Goal: Find specific page/section: Find specific page/section

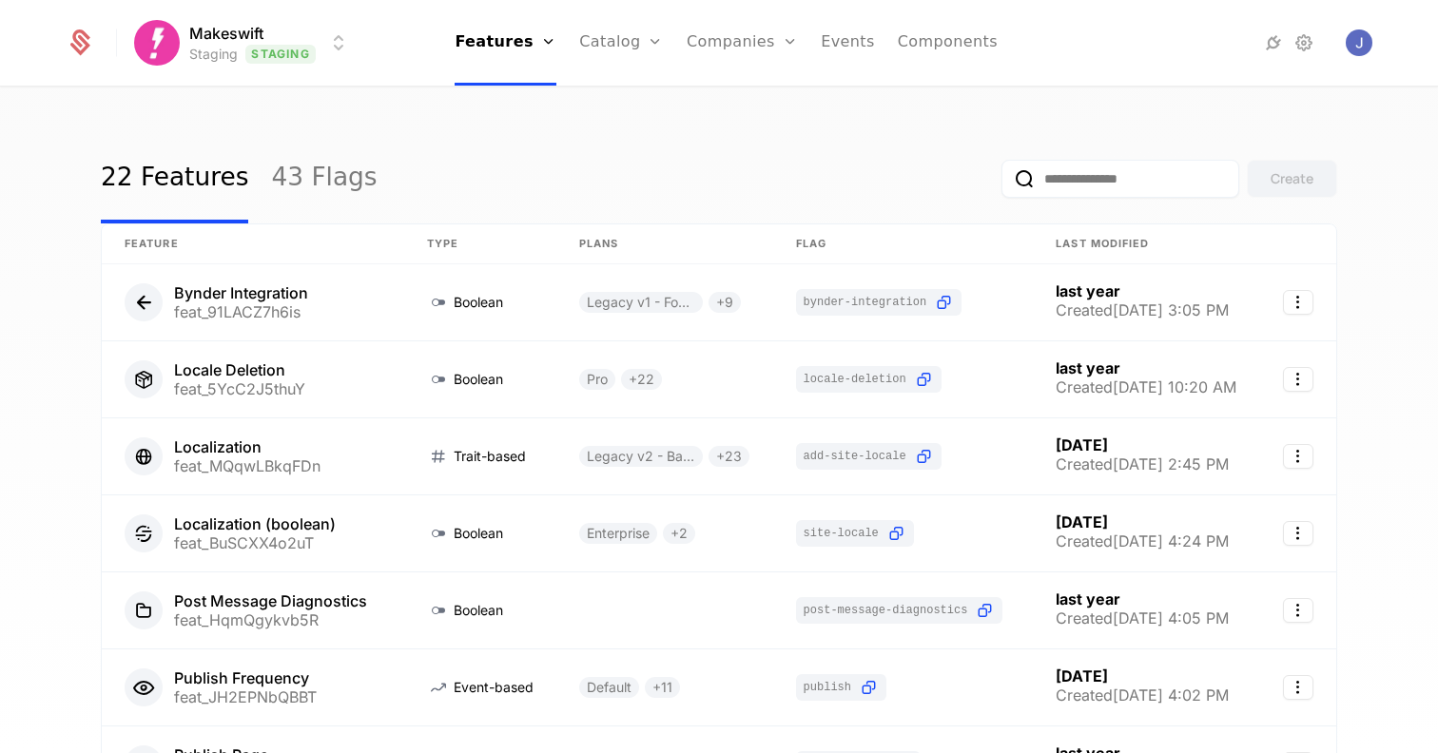
click at [326, 36] on html "Makeswift Staging Staging Features Features Flags Catalog Plans Add Ons Credits…" at bounding box center [719, 376] width 1438 height 753
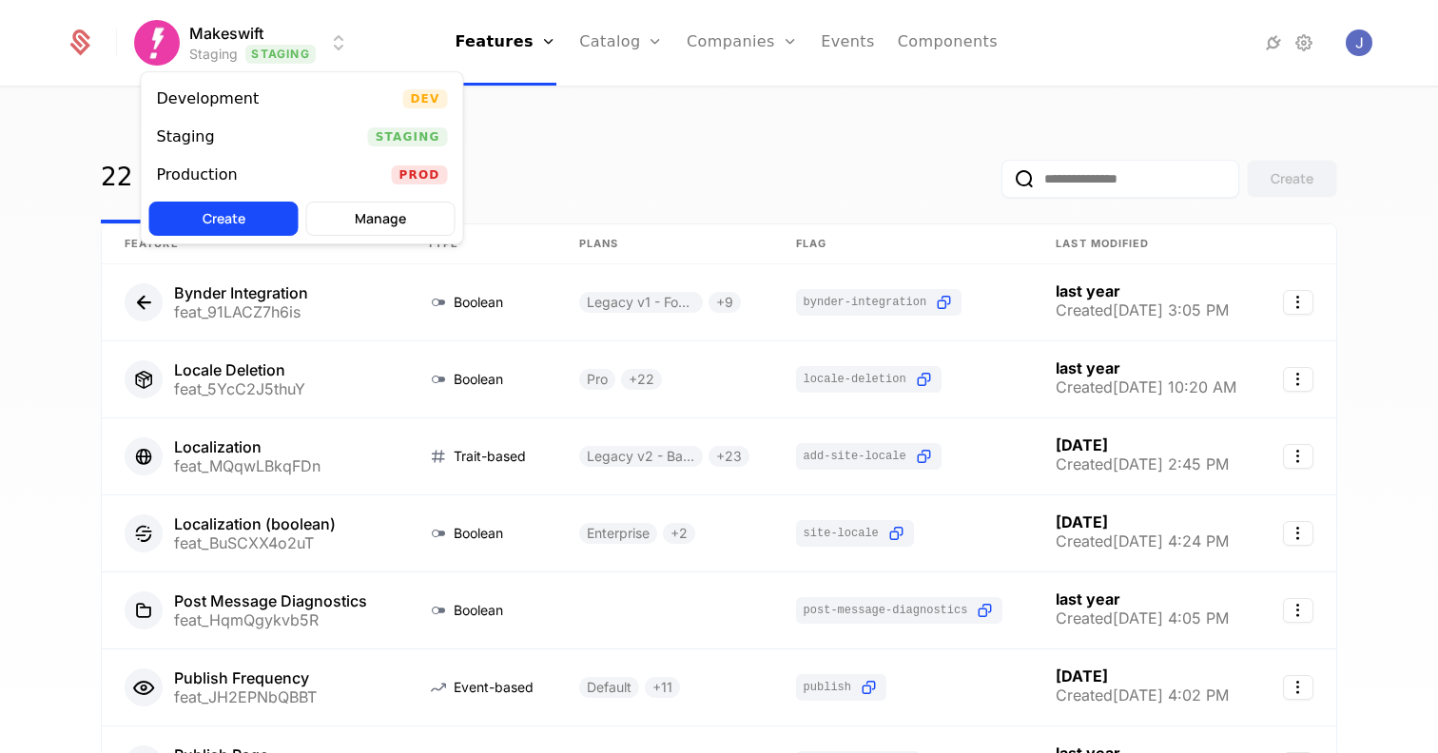
click at [313, 172] on div "Production Prod" at bounding box center [303, 175] width 322 height 38
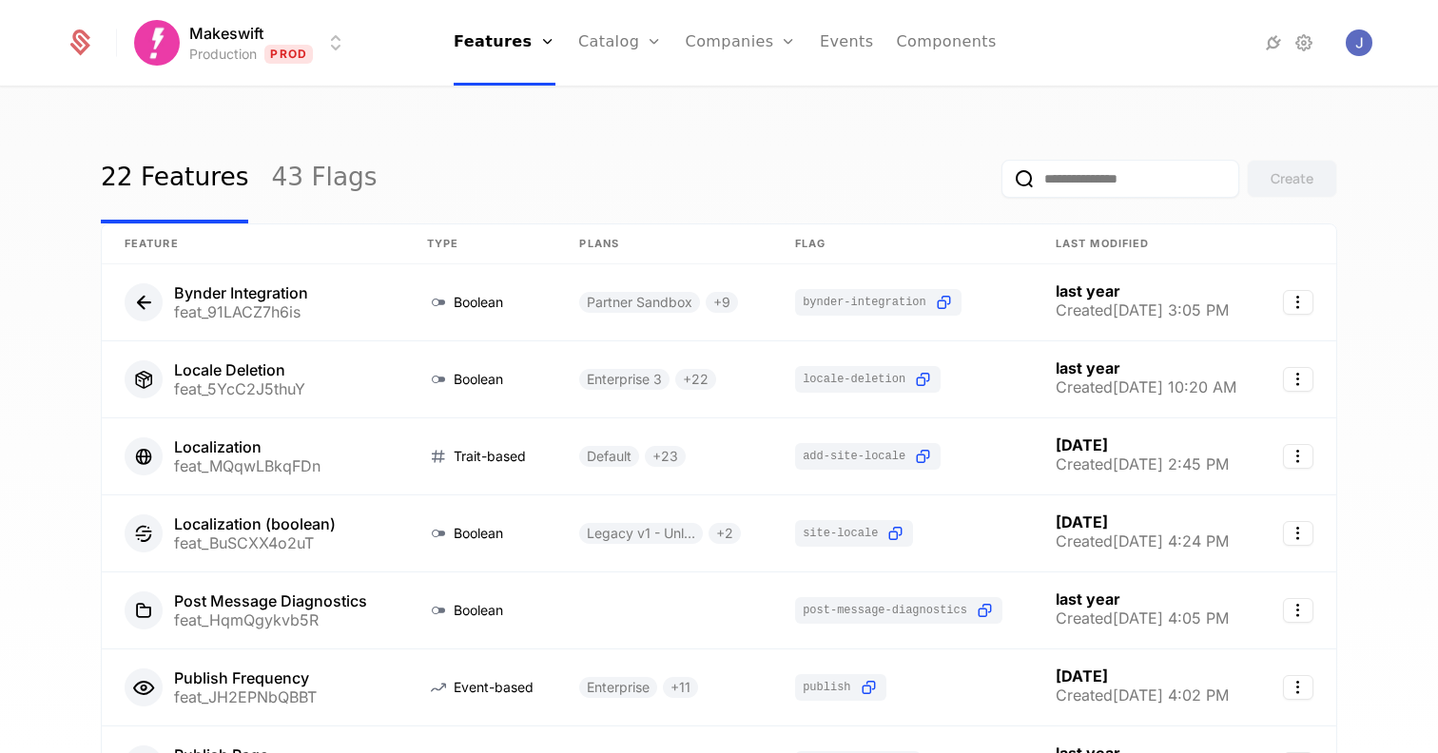
click at [60, 192] on div "22 Features 43 Flags Create Feature Type Plans Flag Last Modified Bynder Integr…" at bounding box center [719, 426] width 1438 height 676
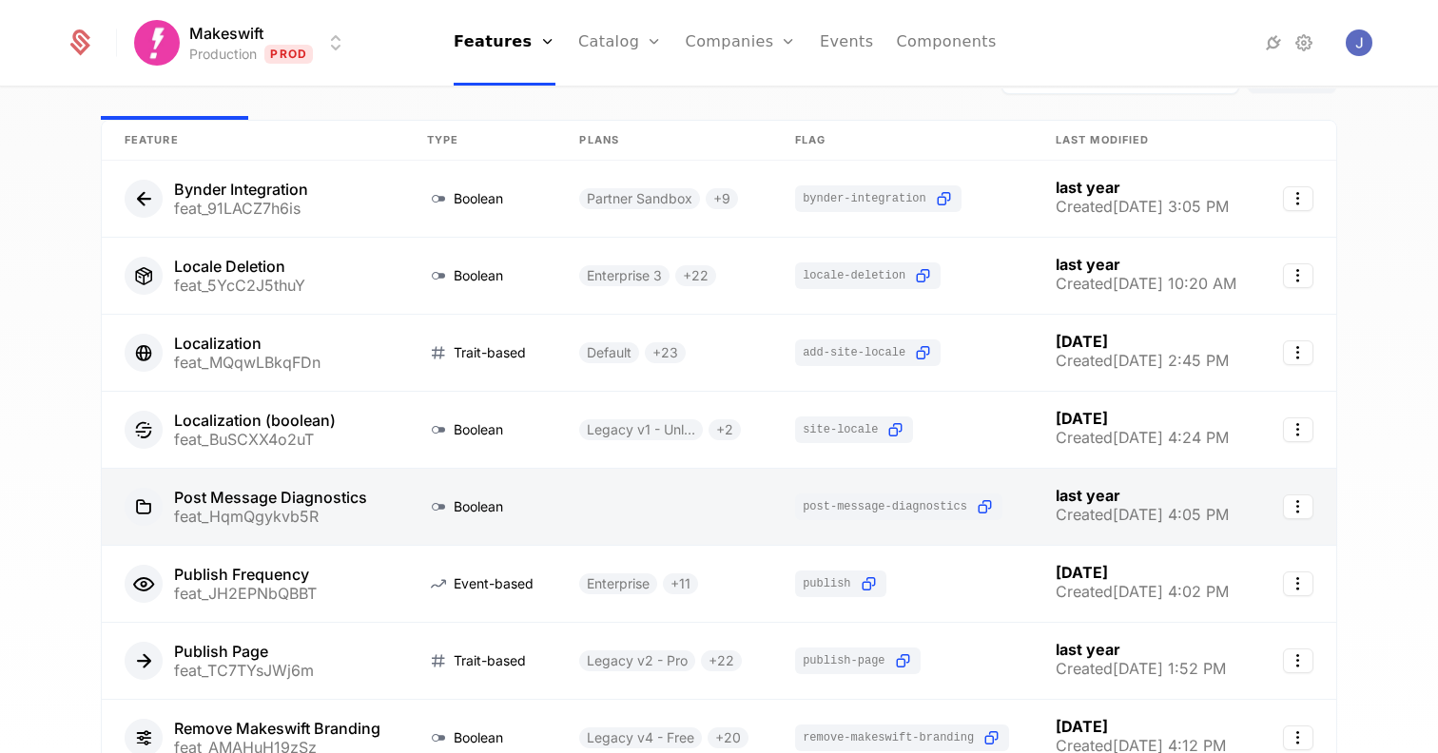
scroll to position [112, 0]
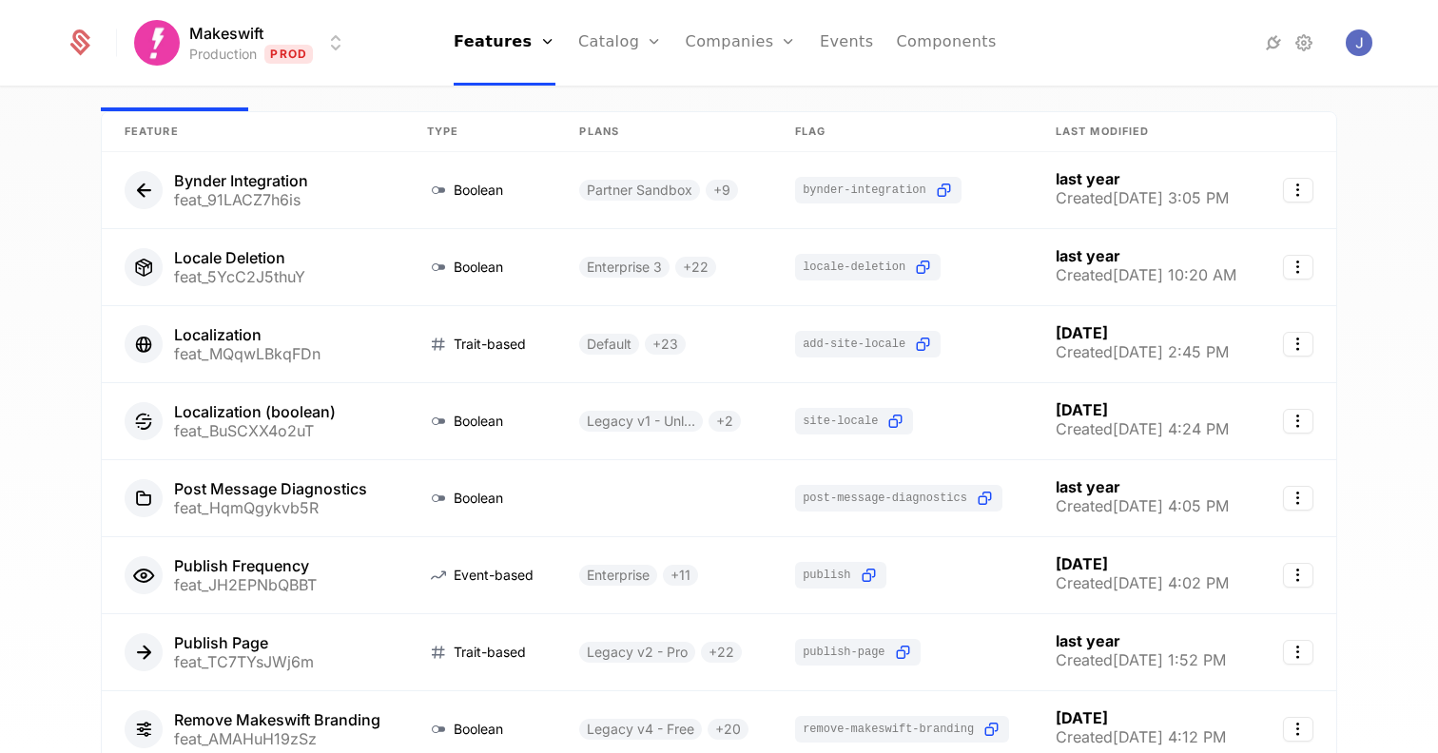
click at [43, 283] on div "22 Features 43 Flags Create Feature Type Plans Flag Last Modified Bynder Integr…" at bounding box center [719, 426] width 1438 height 676
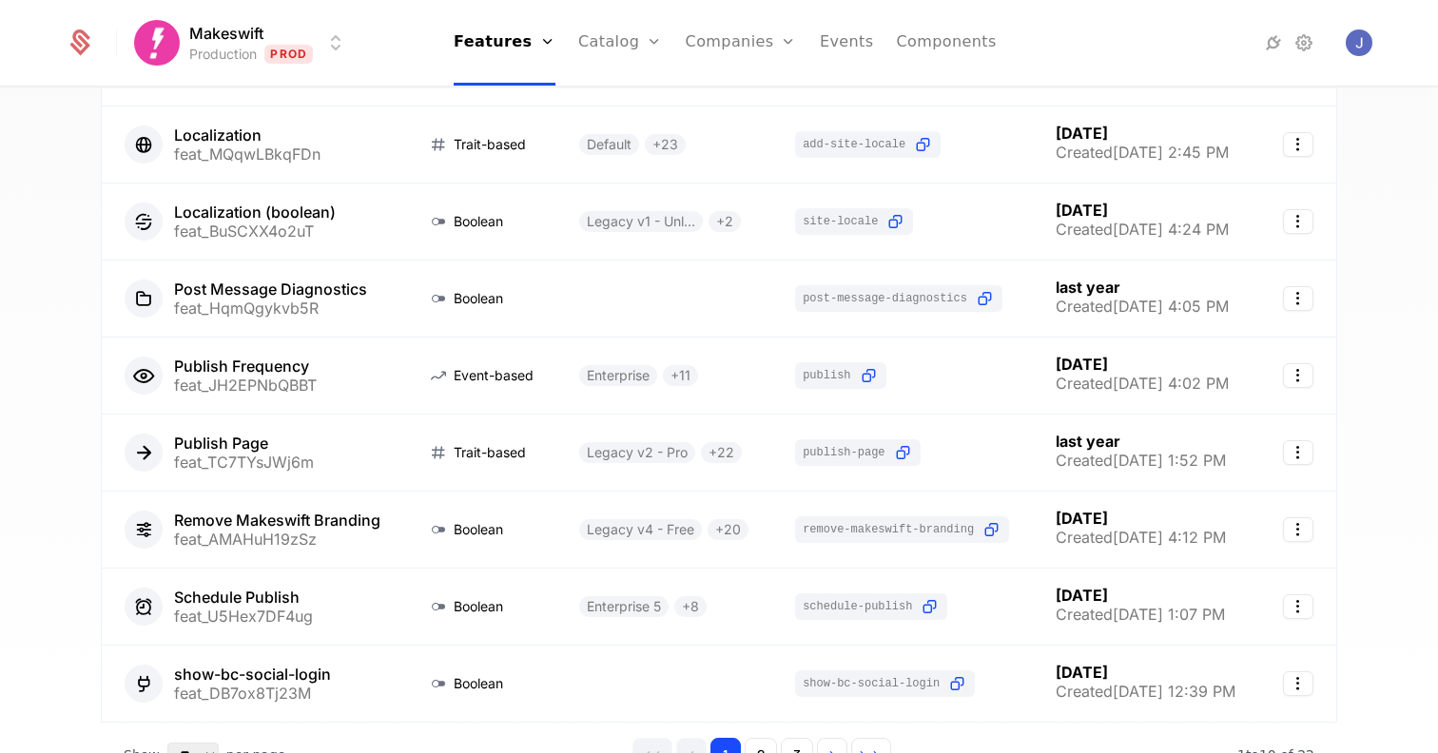
scroll to position [441, 0]
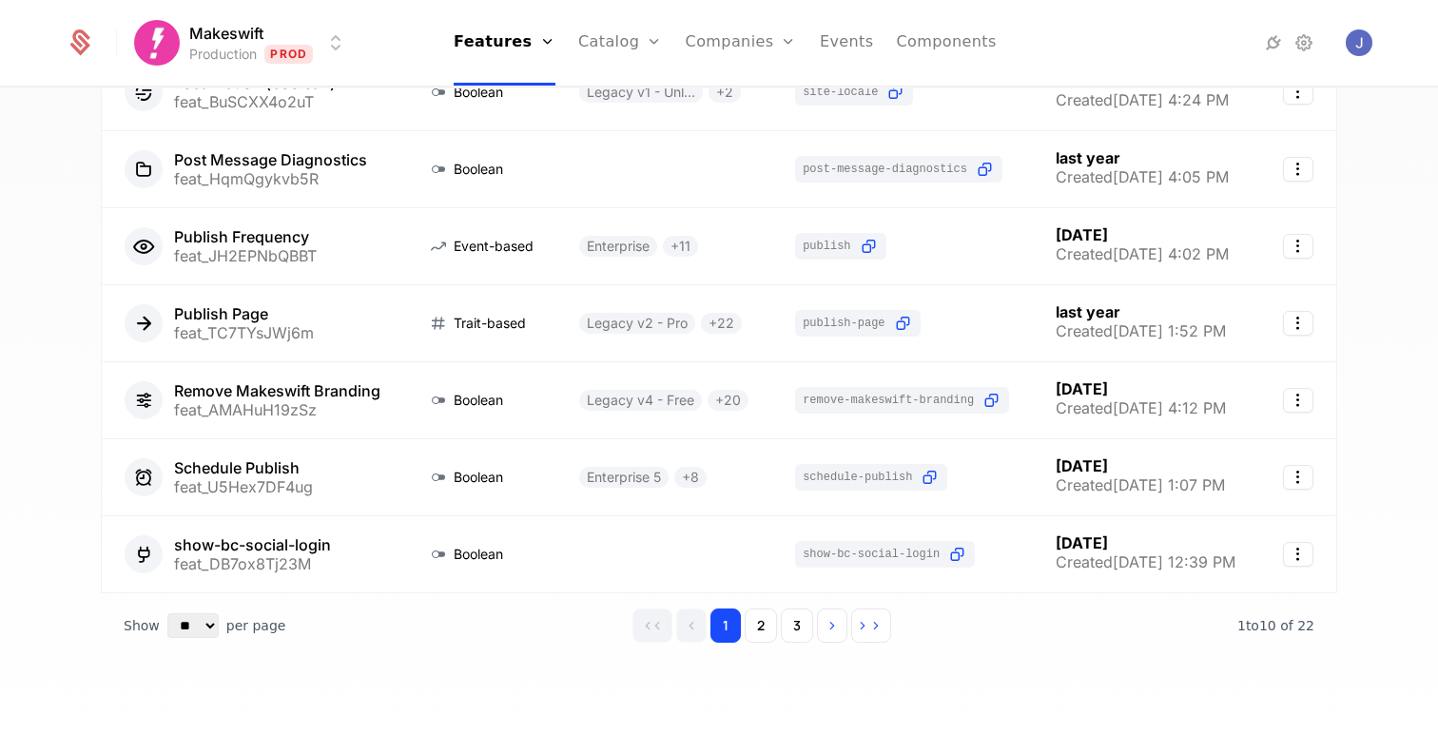
click at [94, 359] on div "22 Features 43 Flags Create Feature Type Plans Flag Last Modified Bynder Integr…" at bounding box center [719, 426] width 1438 height 676
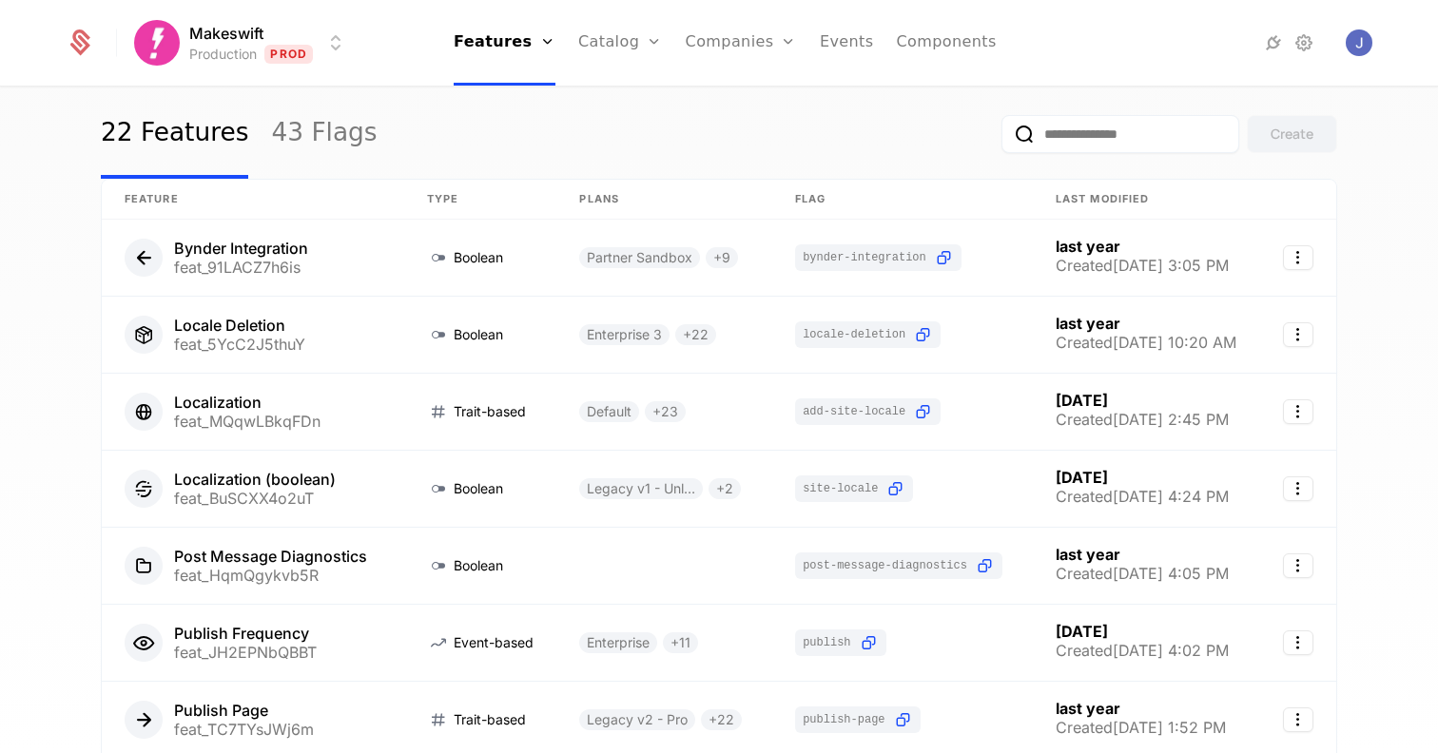
scroll to position [0, 0]
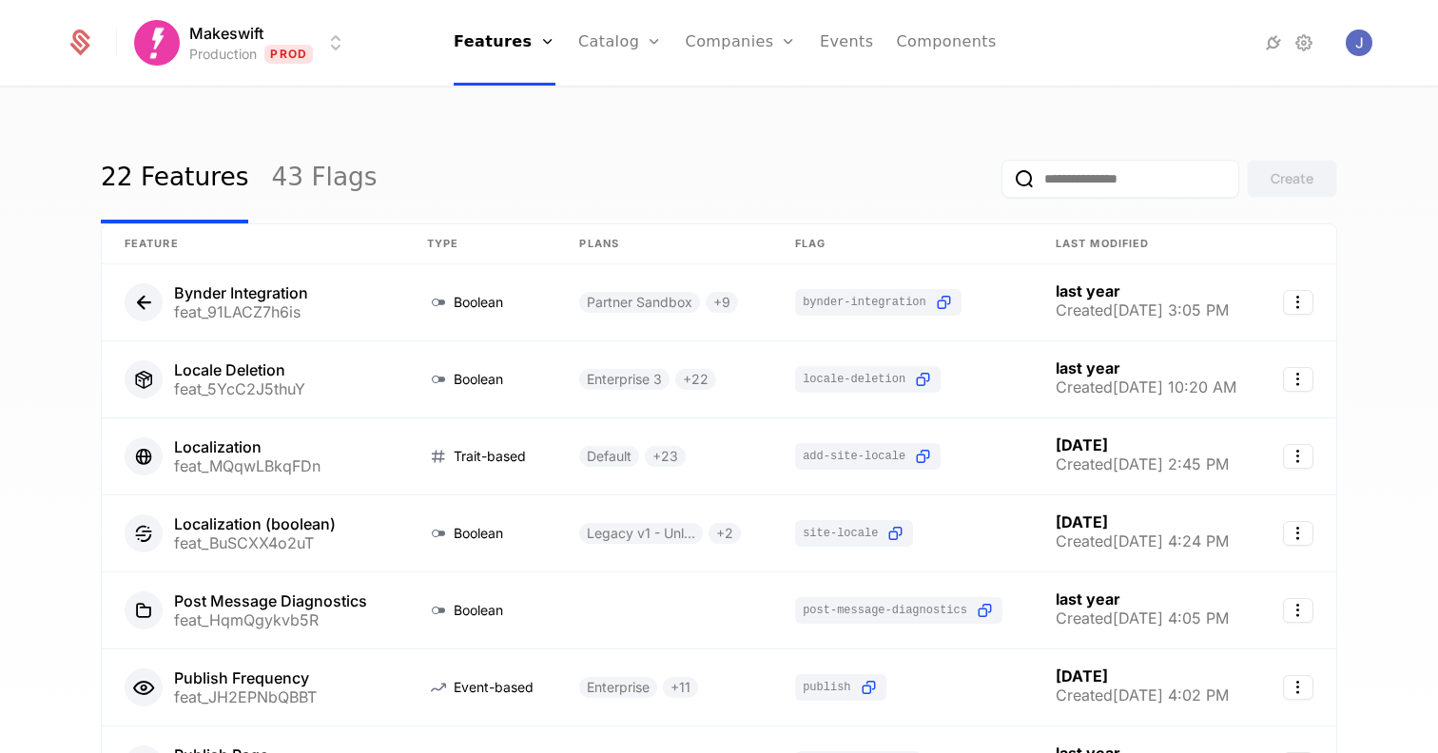
click at [1134, 177] on input "email" at bounding box center [1121, 179] width 238 height 38
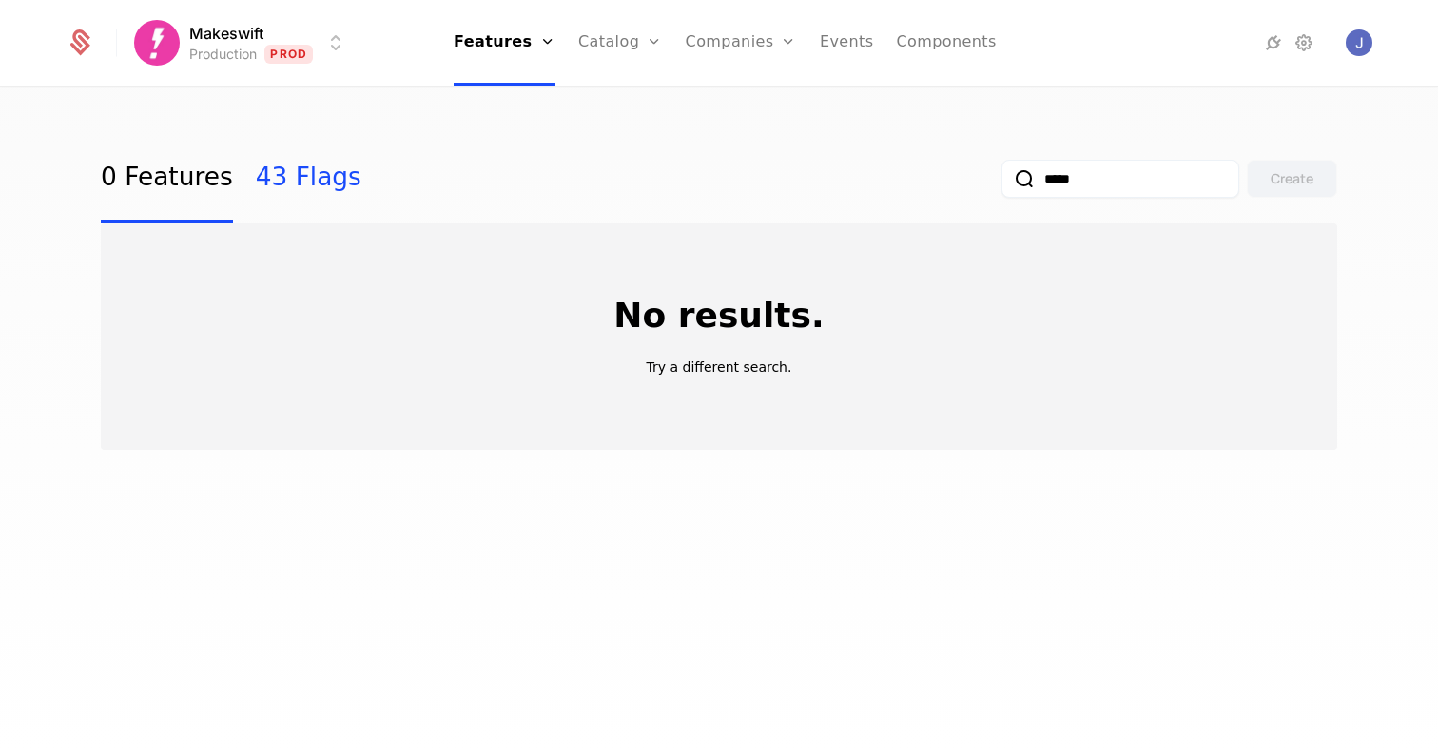
type input "*****"
click at [292, 193] on link "43 Flags" at bounding box center [309, 178] width 106 height 89
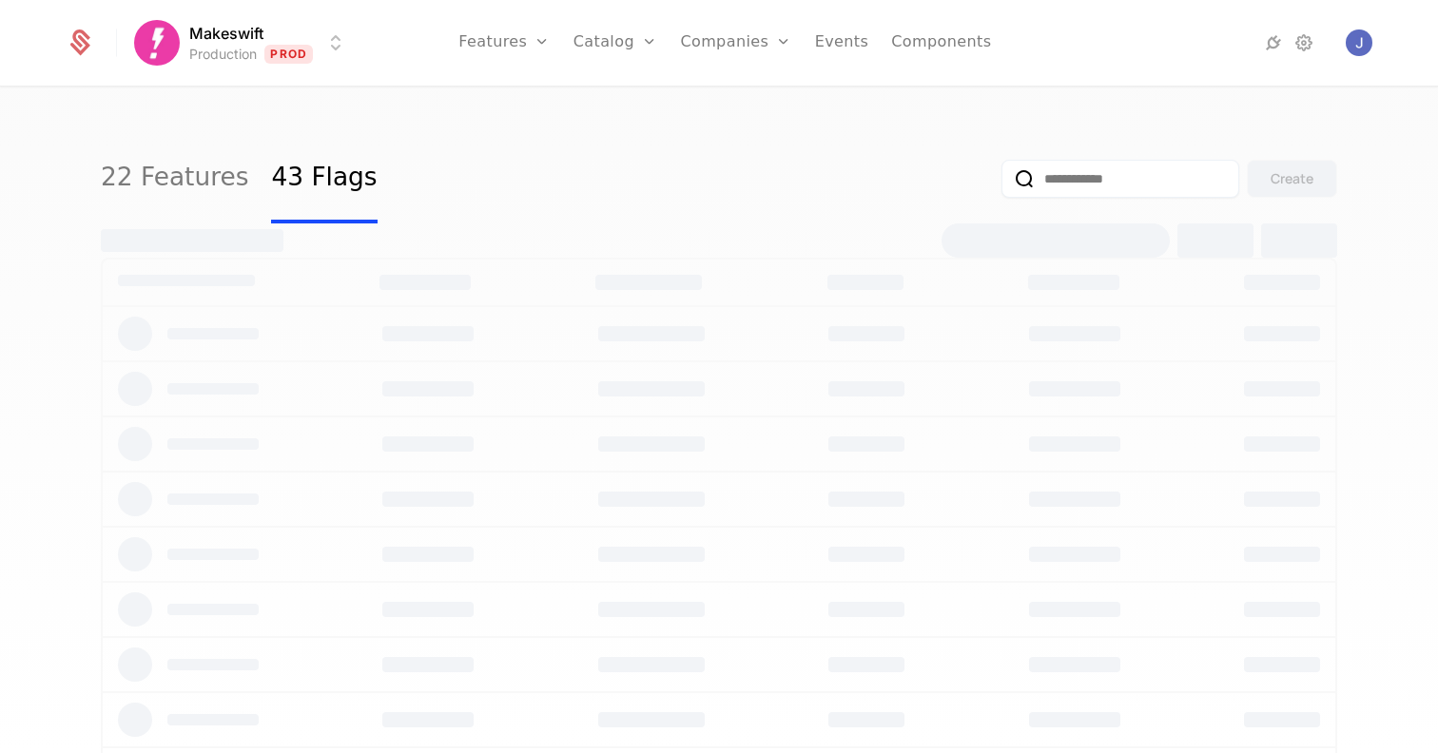
click at [1132, 184] on input "email" at bounding box center [1121, 179] width 238 height 38
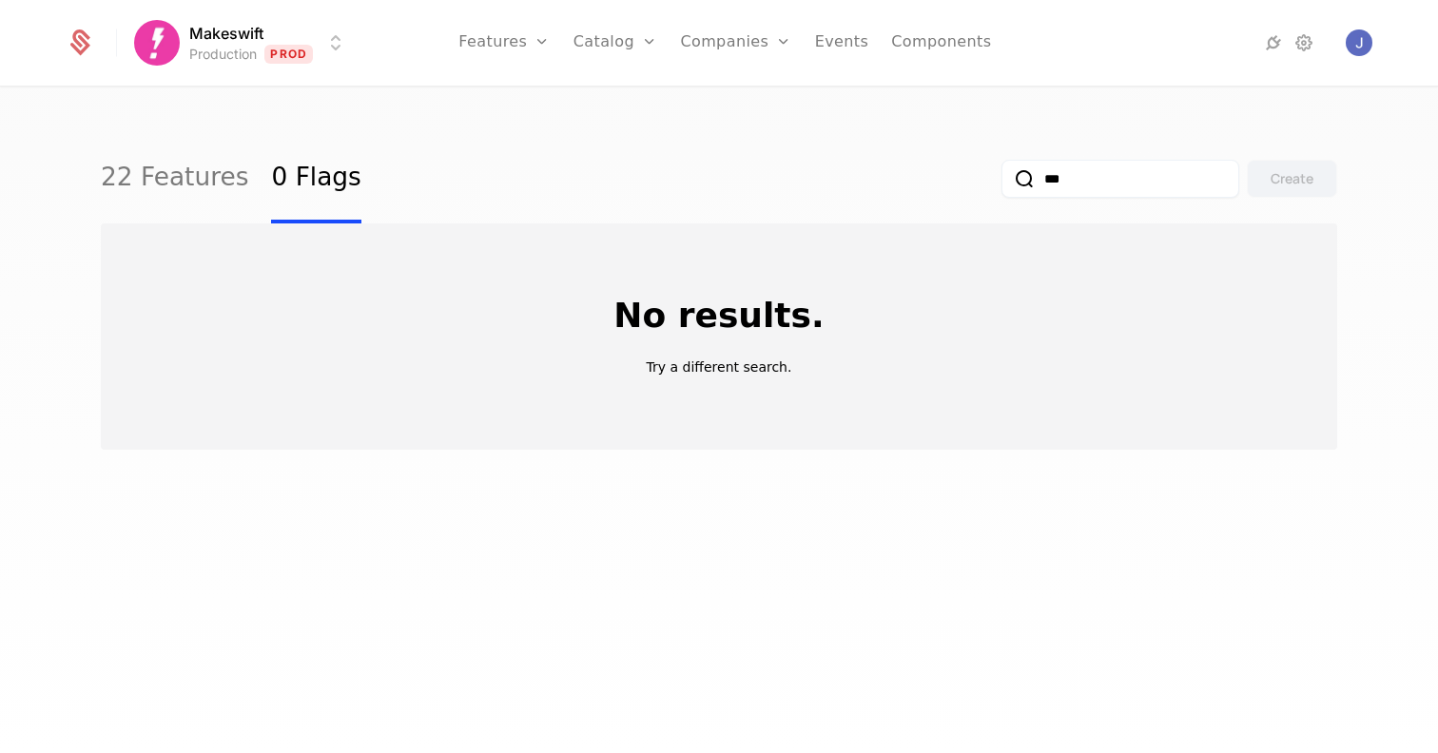
type input "****"
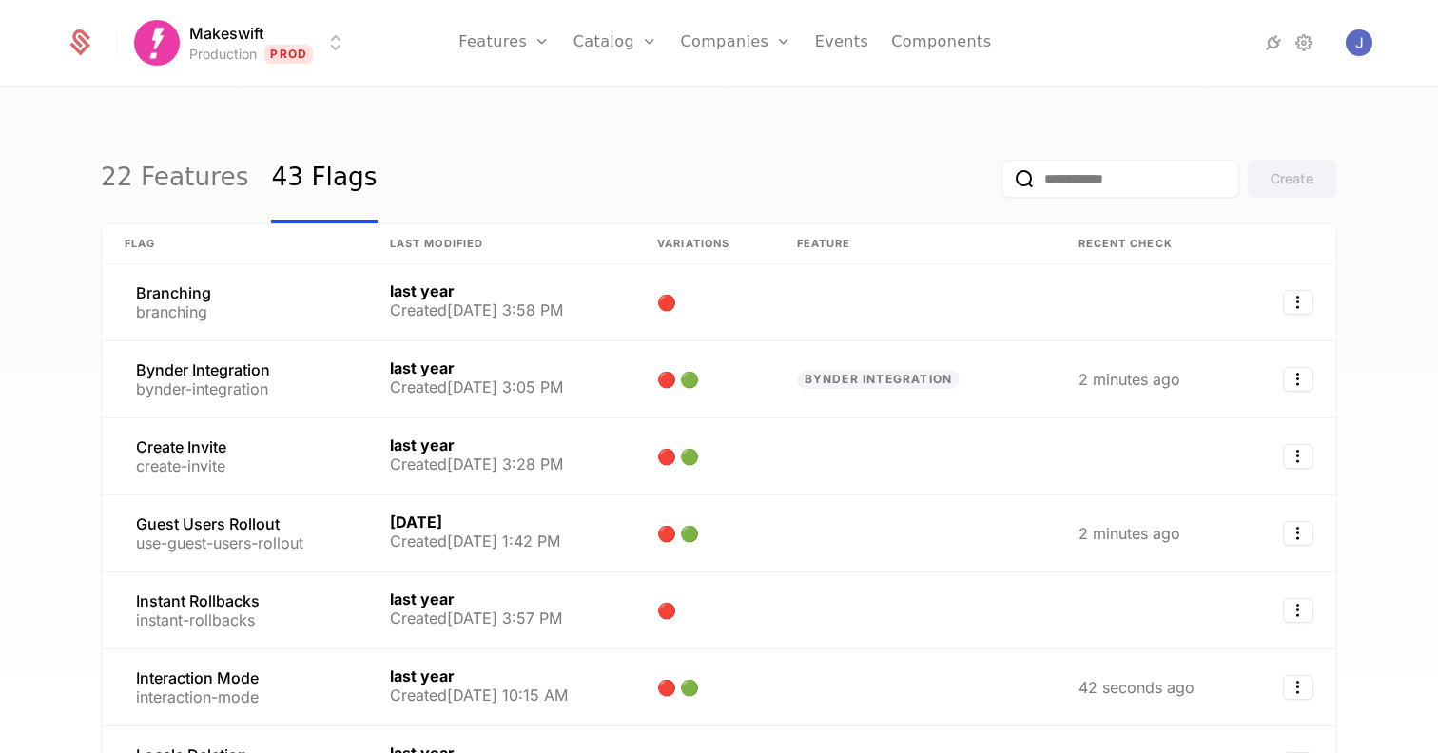
click at [359, 111] on div "22 Features 43 Flags Create Flag Last Modified Variations Feature Recent check …" at bounding box center [719, 426] width 1438 height 676
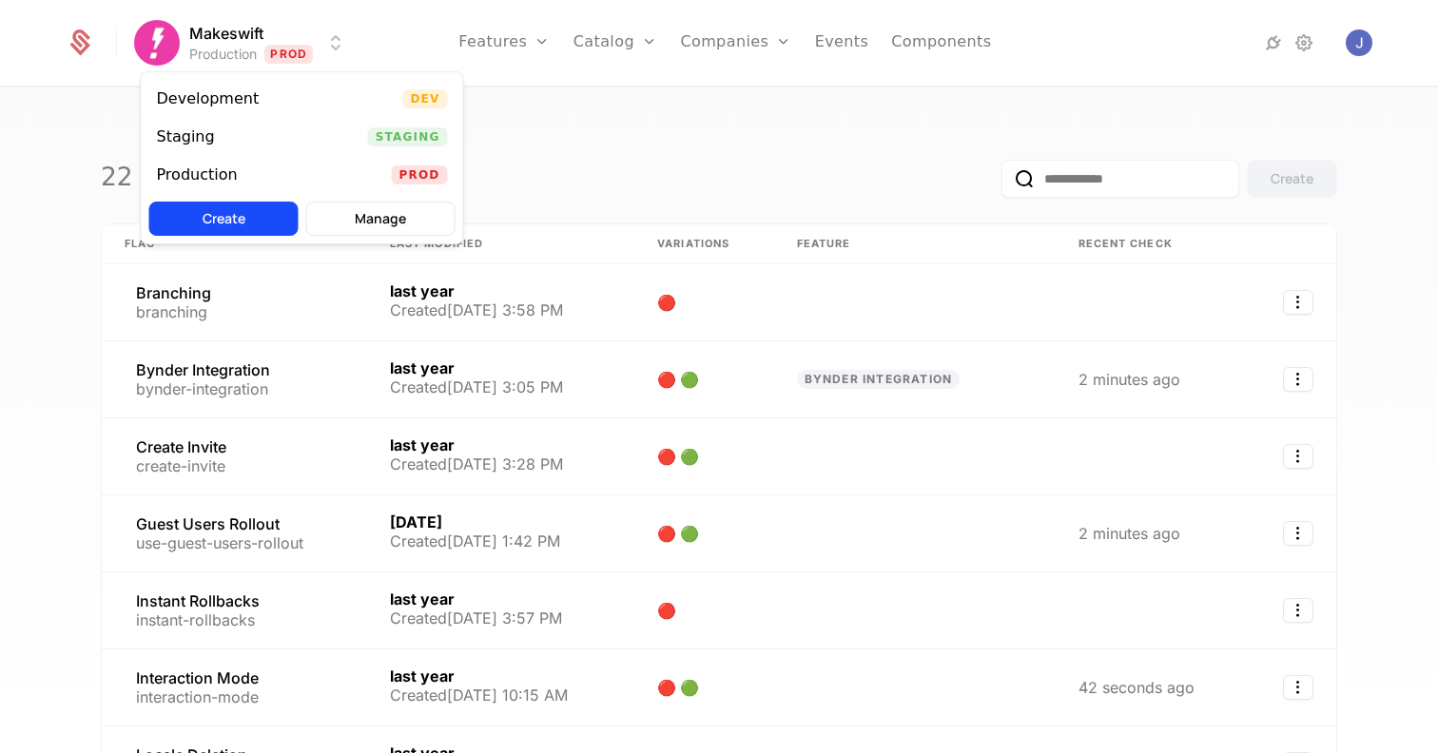
click at [323, 24] on html "Makeswift Production Prod Features Features Flags Catalog Plans Add Ons Credits…" at bounding box center [719, 376] width 1438 height 753
click at [259, 107] on div "Development" at bounding box center [216, 98] width 118 height 19
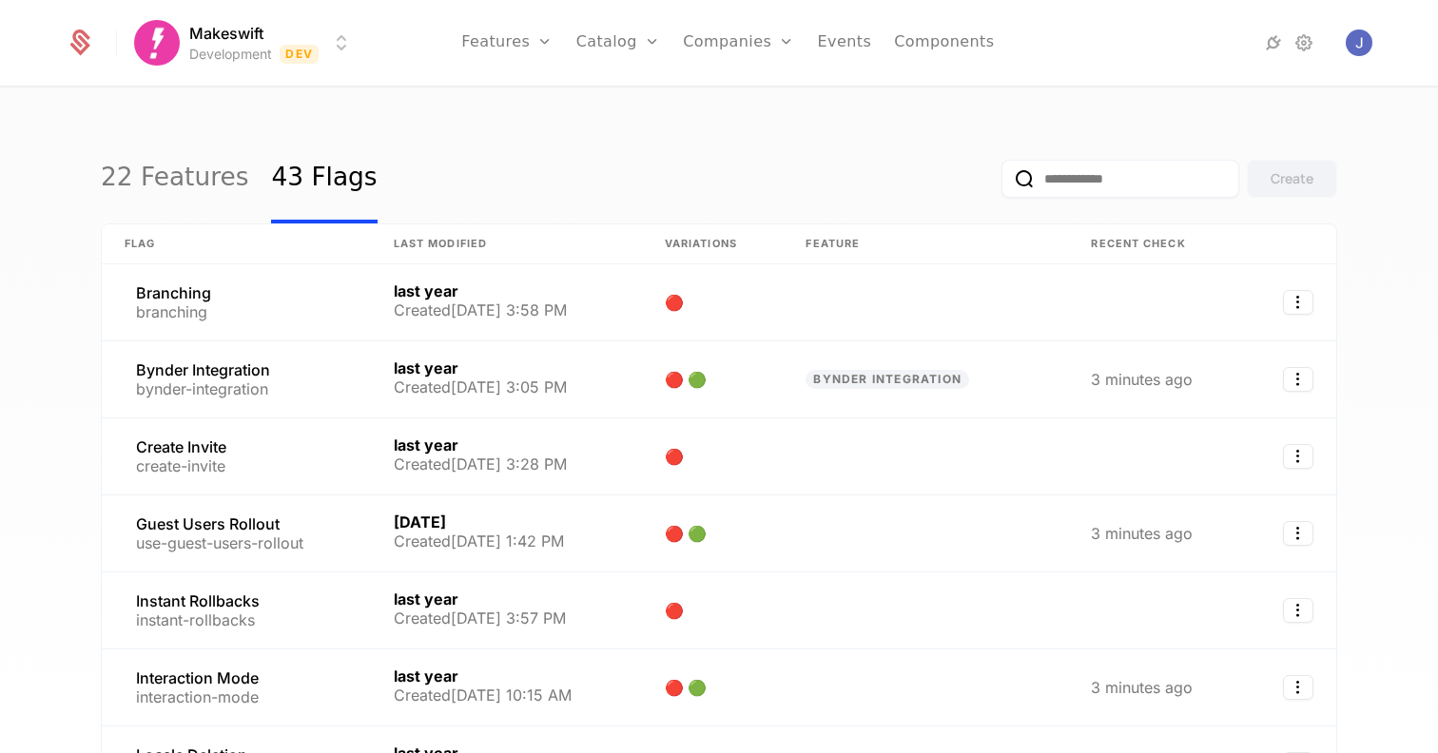
click at [381, 107] on div "22 Features 43 Flags Create Flag Last Modified Variations Feature Recent check …" at bounding box center [719, 426] width 1438 height 676
click at [194, 186] on link "22 Features" at bounding box center [174, 178] width 147 height 89
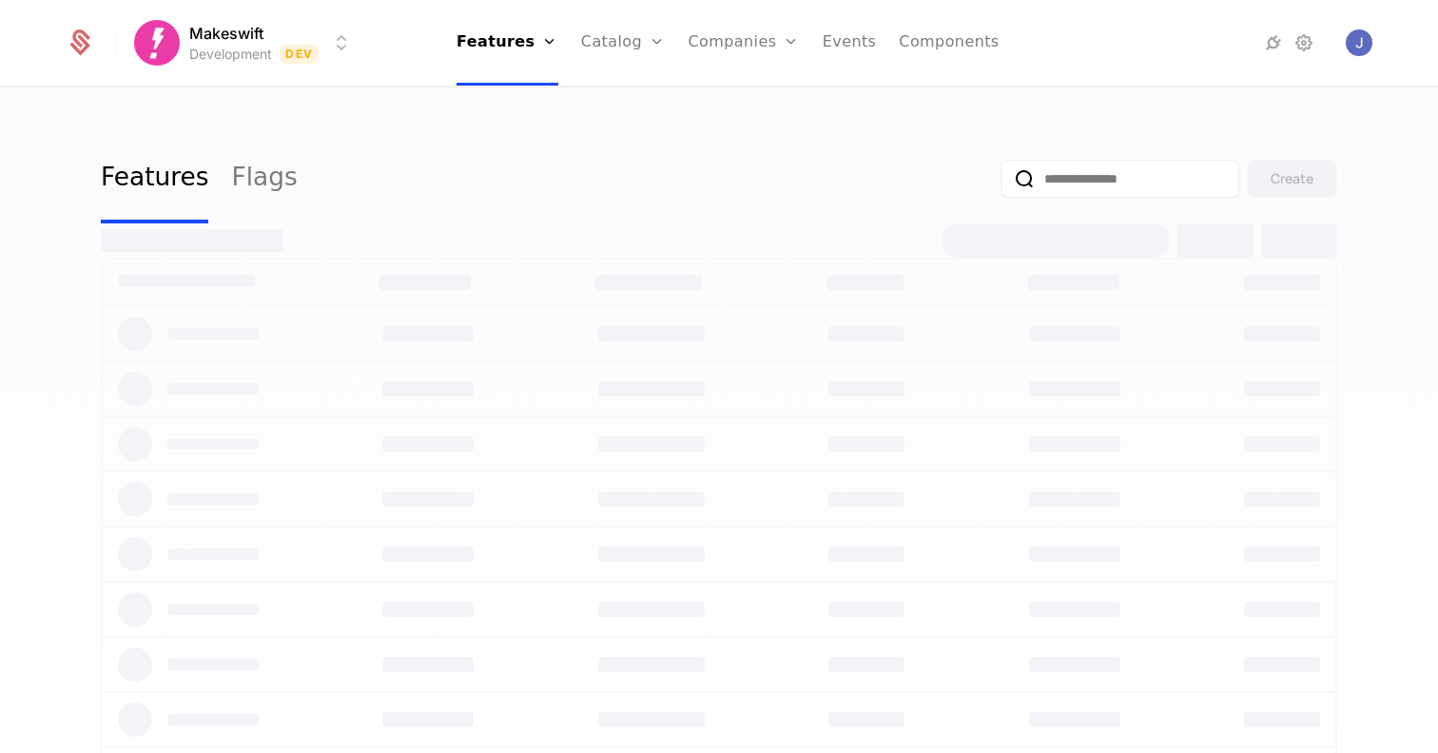
drag, startPoint x: 194, startPoint y: 186, endPoint x: 301, endPoint y: 183, distance: 106.6
click at [301, 183] on div "Features Flags Create" at bounding box center [719, 178] width 1237 height 89
click at [280, 186] on div "22 Features Flags Create" at bounding box center [719, 178] width 1237 height 89
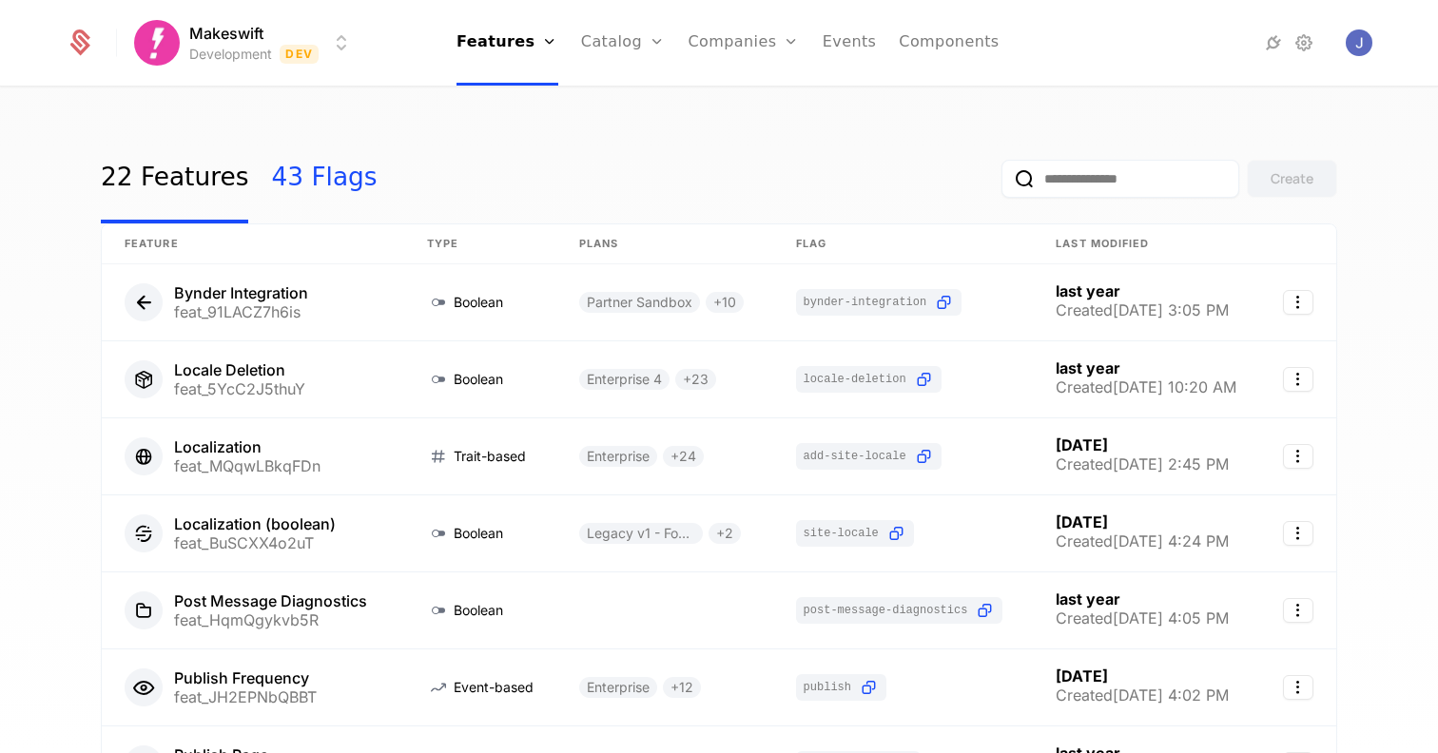
click at [333, 184] on link "43 Flags" at bounding box center [324, 178] width 106 height 89
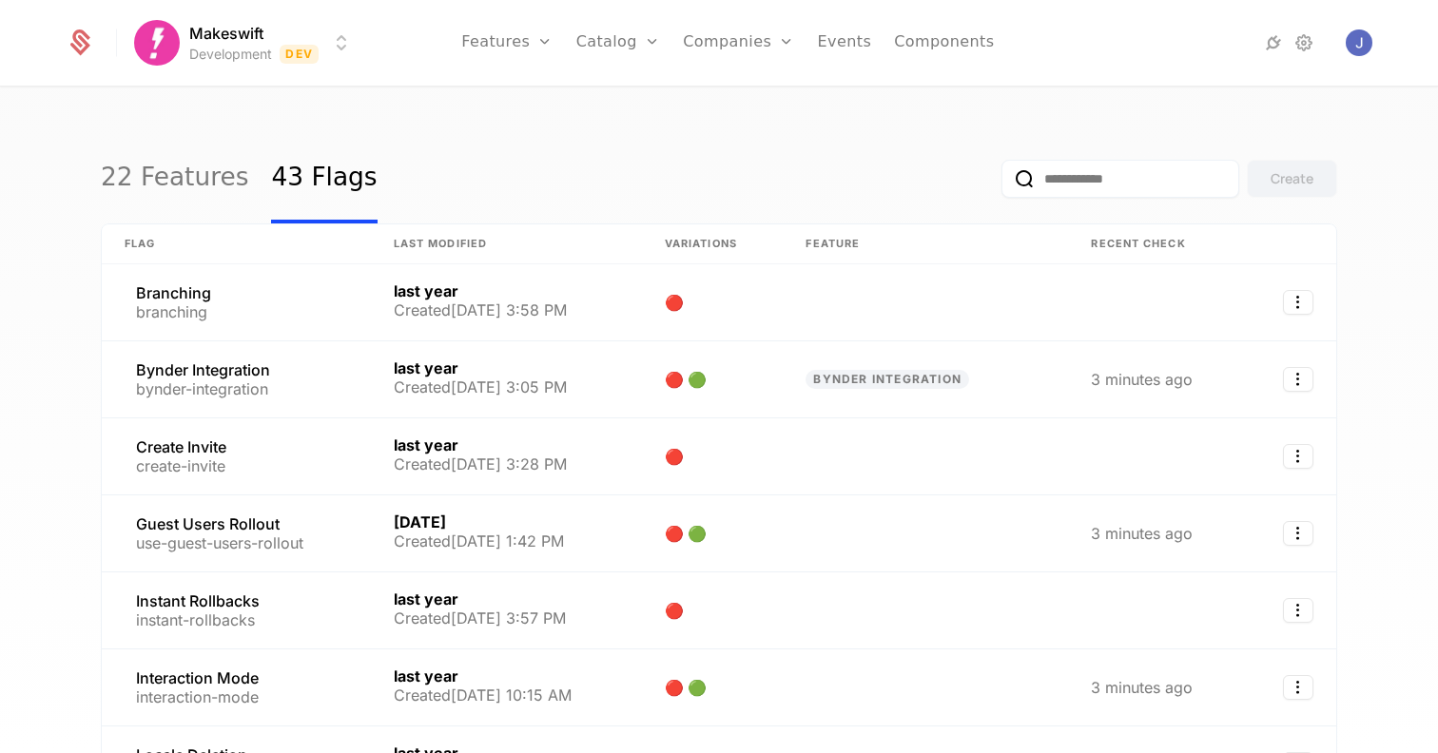
click at [1048, 186] on input "email" at bounding box center [1121, 179] width 238 height 38
type input "****"
